Goal: Find contact information: Find contact information

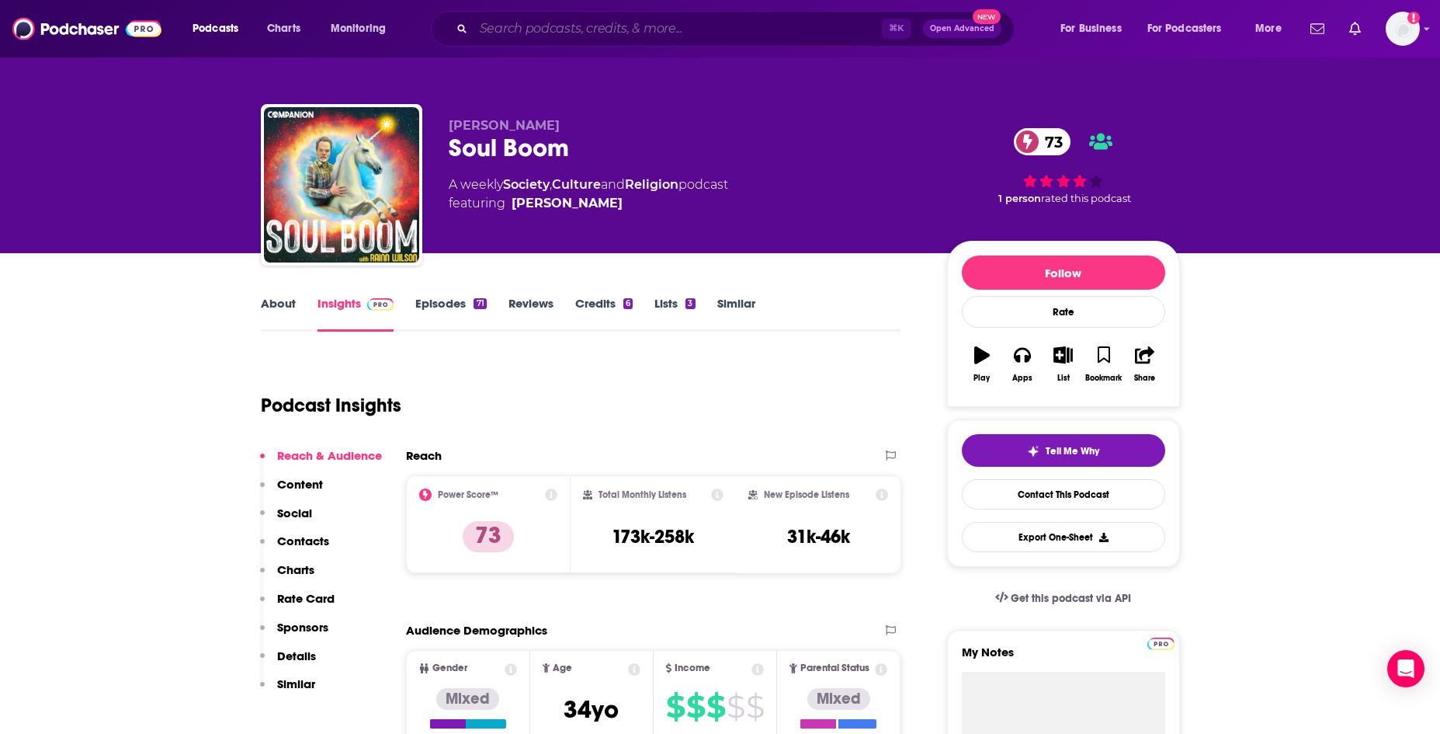
click at [536, 32] on input "Search podcasts, credits, & more..." at bounding box center [678, 28] width 408 height 25
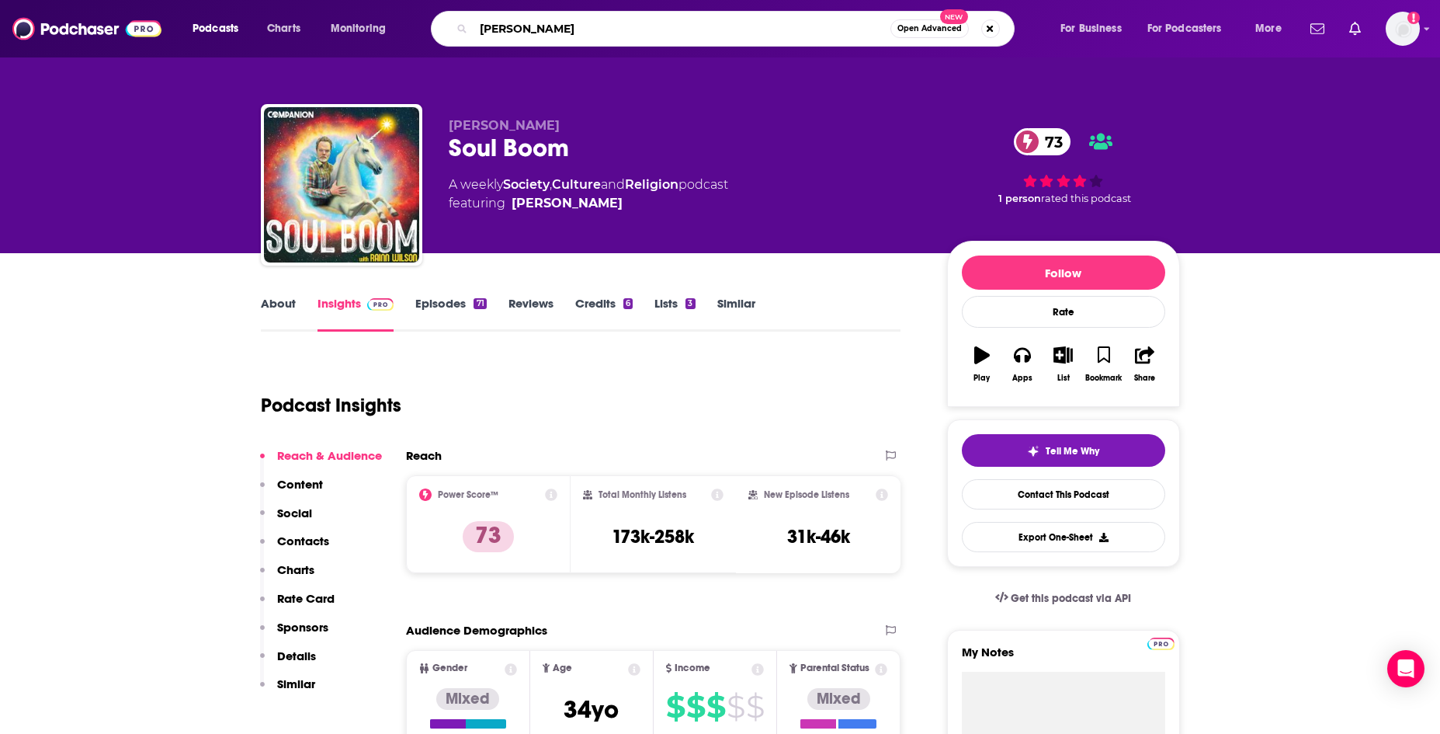
type input "[PERSON_NAME]"
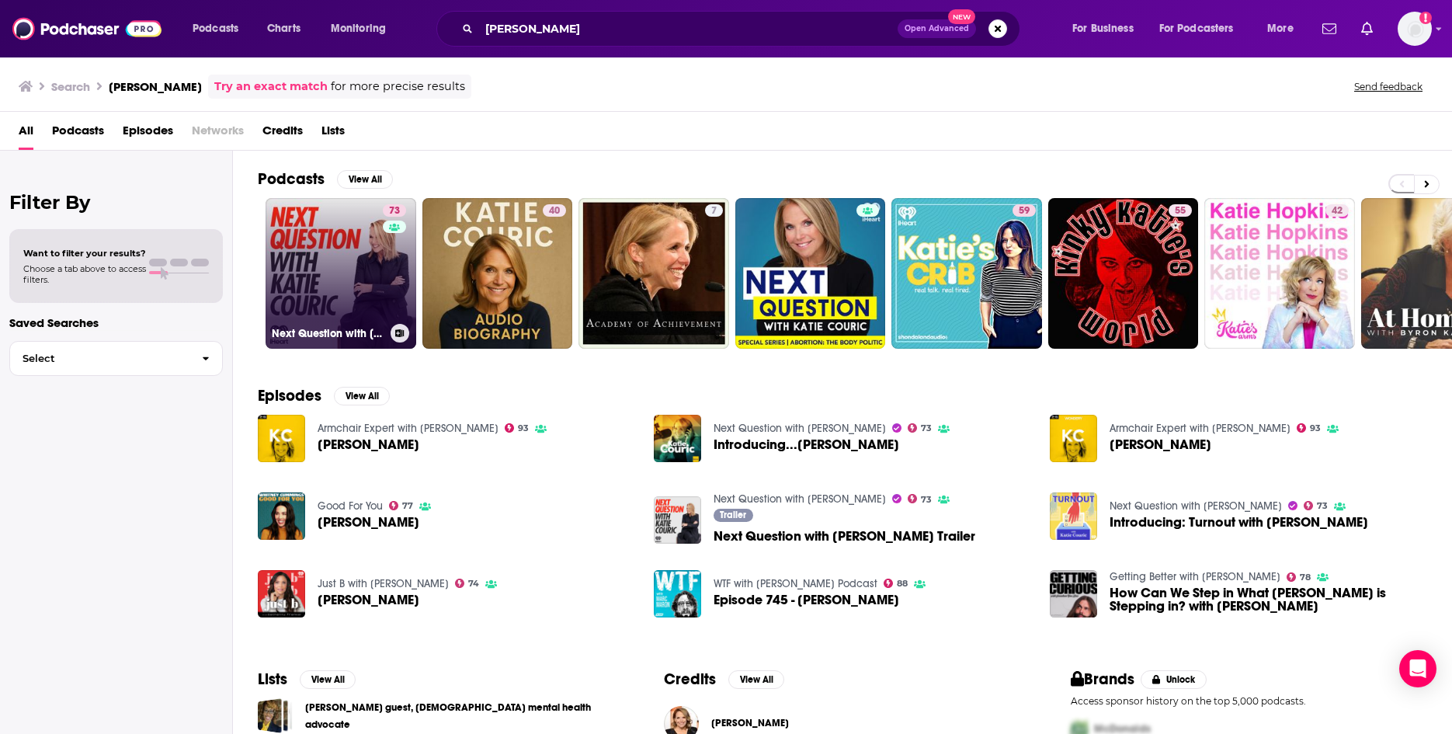
click at [342, 269] on link "73 Next Question with [PERSON_NAME]" at bounding box center [341, 273] width 151 height 151
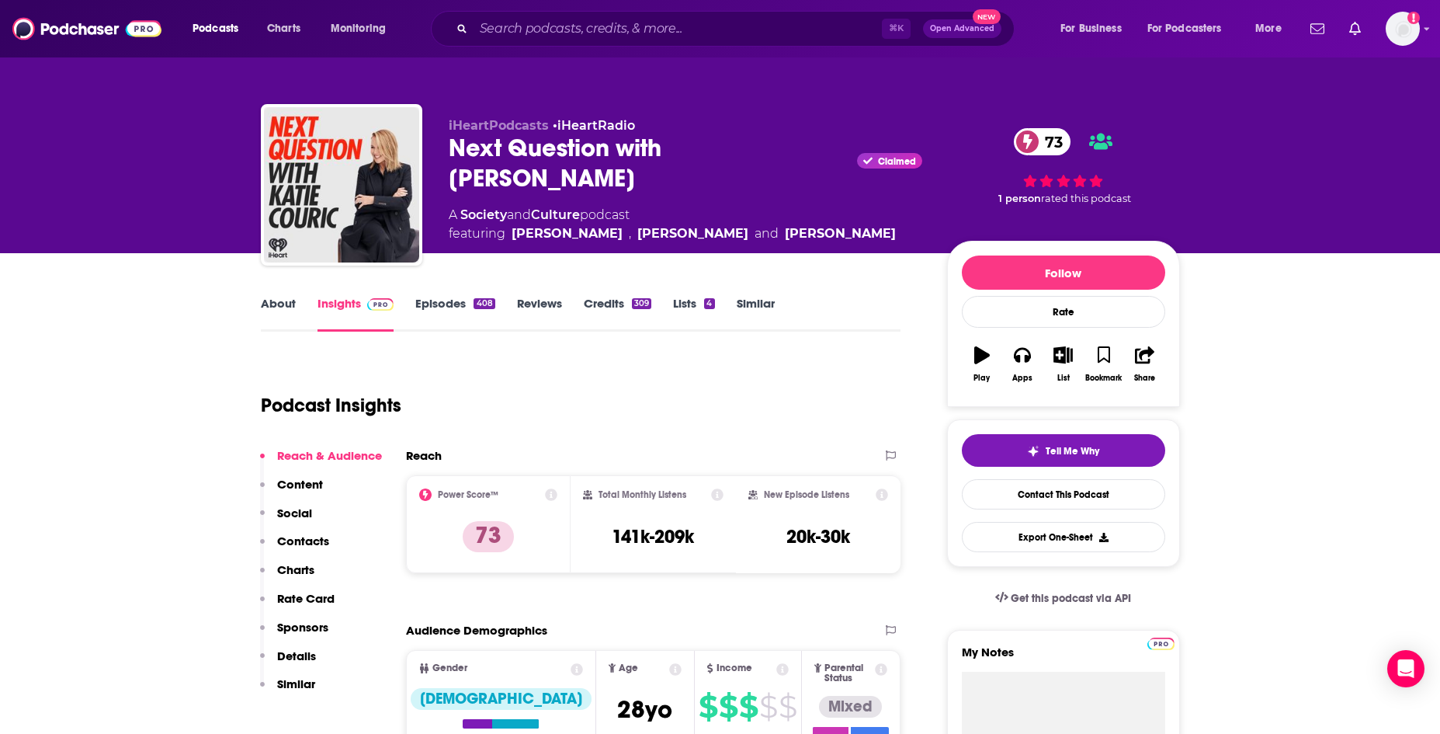
click at [304, 540] on p "Contacts" at bounding box center [303, 540] width 52 height 15
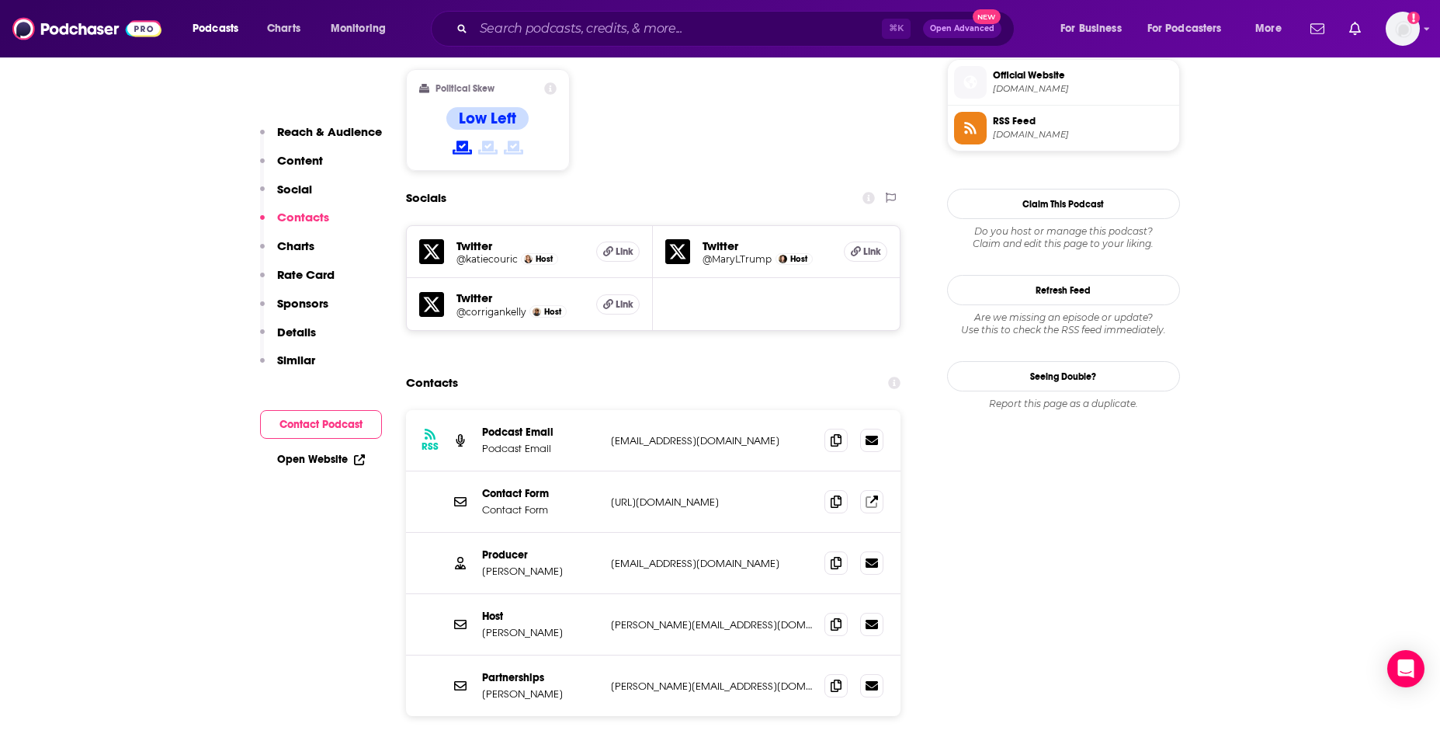
scroll to position [1332, 0]
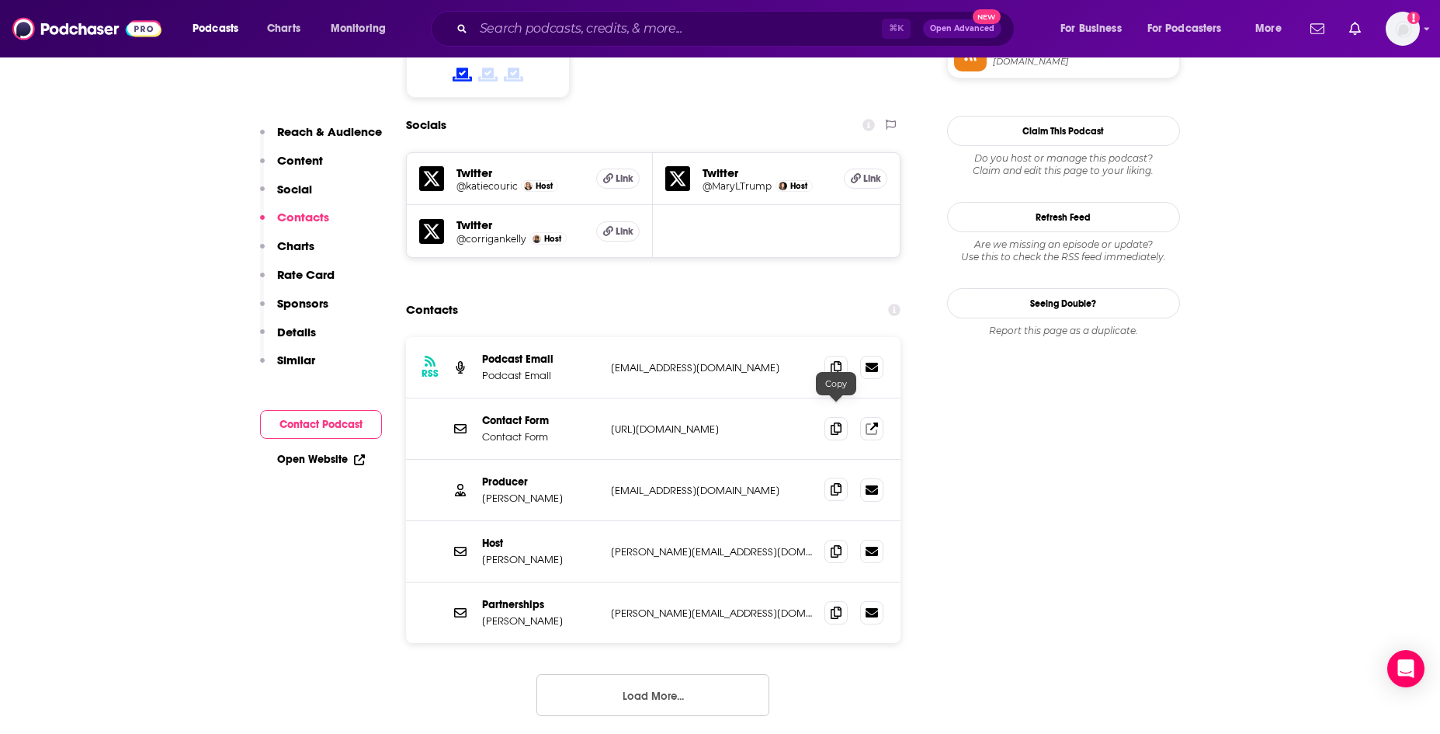
click at [839, 483] on icon at bounding box center [836, 489] width 11 height 12
